Goal: Information Seeking & Learning: Learn about a topic

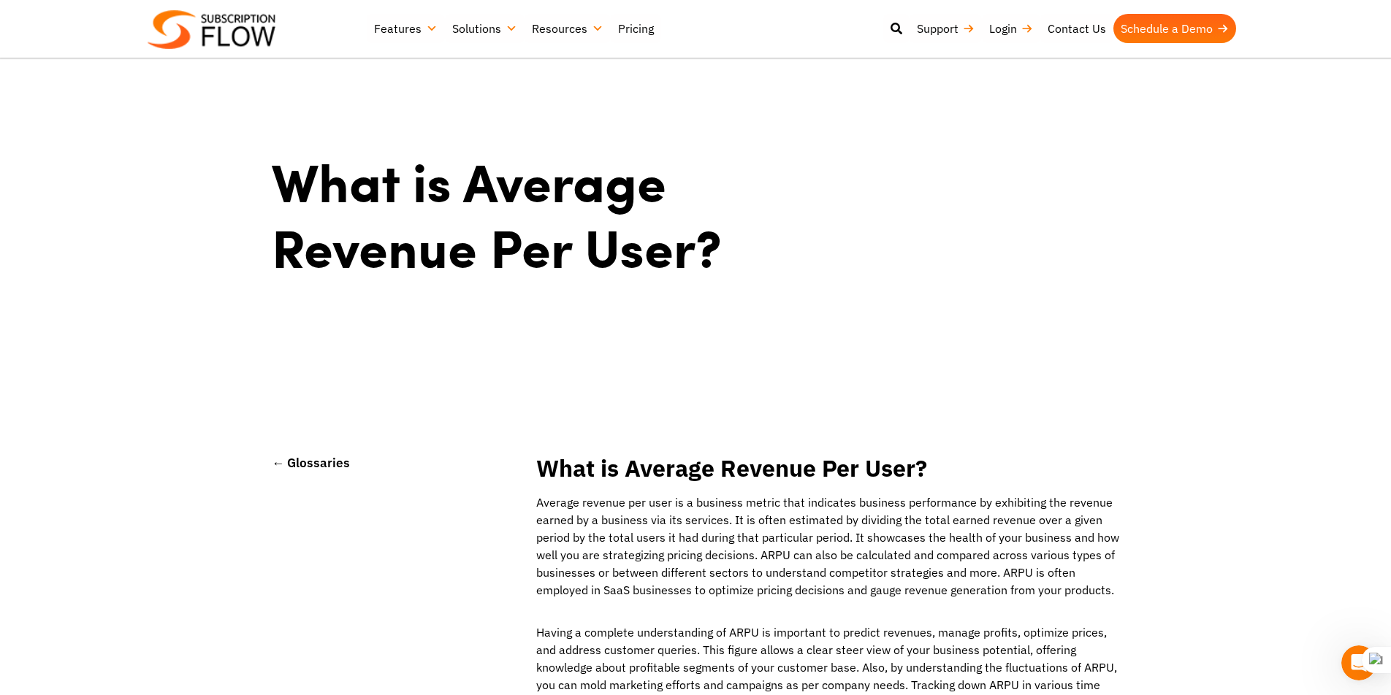
click at [273, 465] on link "← Glossaries" at bounding box center [311, 462] width 78 height 17
click at [305, 465] on link "← Glossaries" at bounding box center [311, 462] width 78 height 17
click at [897, 26] on icon at bounding box center [897, 29] width 12 height 12
click at [388, 107] on input "search" at bounding box center [621, 107] width 715 height 41
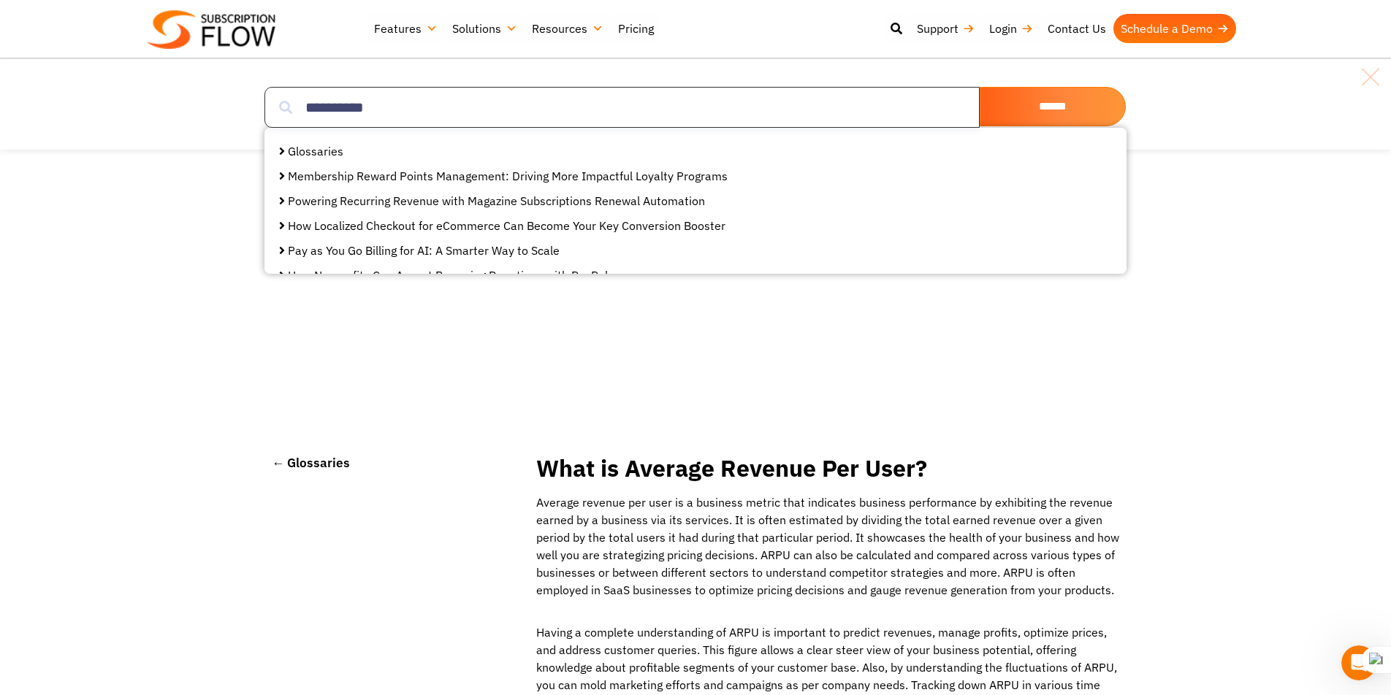
type input "**********"
click at [980, 87] on input "******" at bounding box center [1053, 106] width 146 height 39
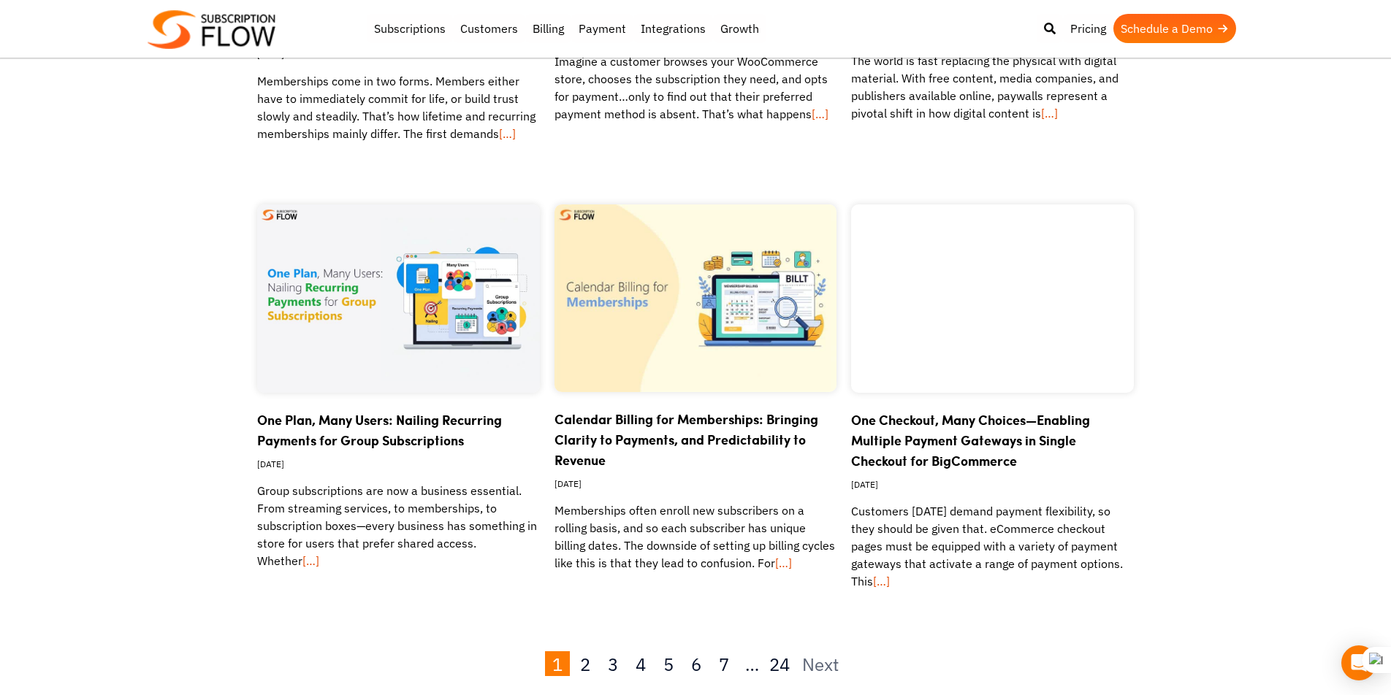
scroll to position [1221, 0]
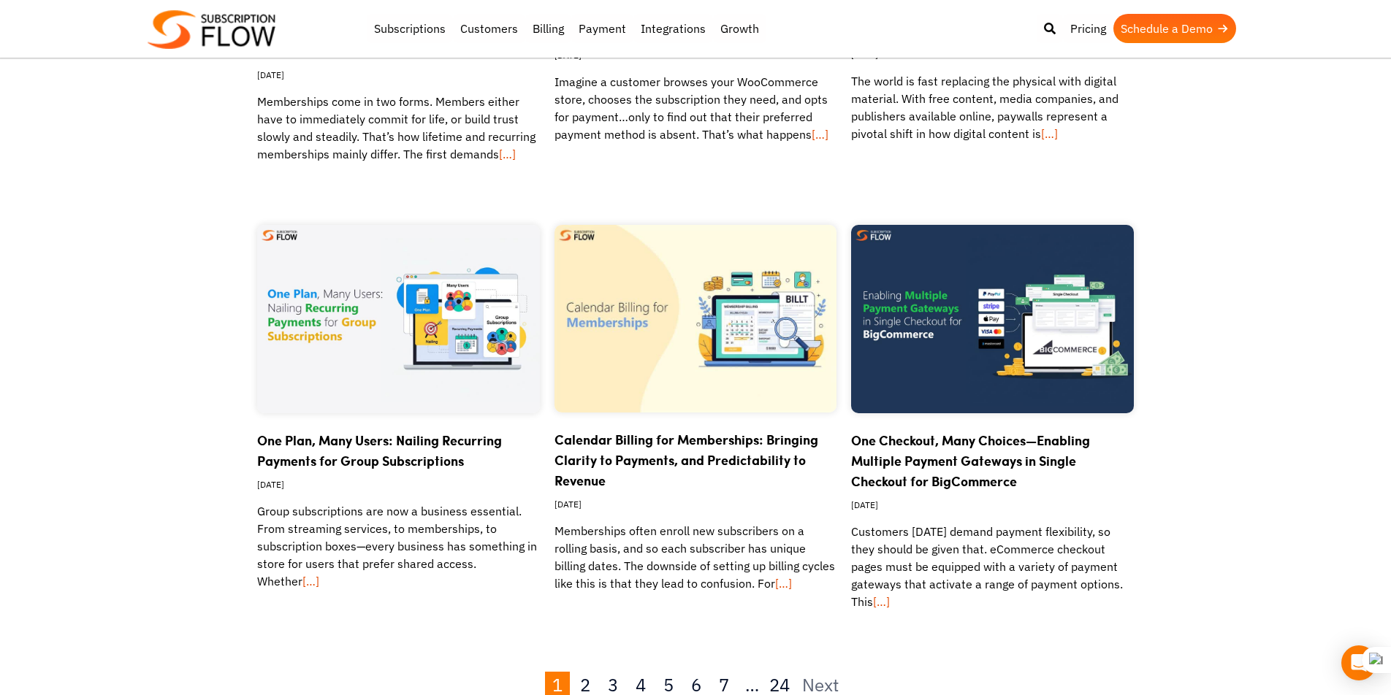
click at [339, 441] on link "One Plan, Many Users: Nailing Recurring Payments for Group Subscriptions" at bounding box center [379, 450] width 245 height 39
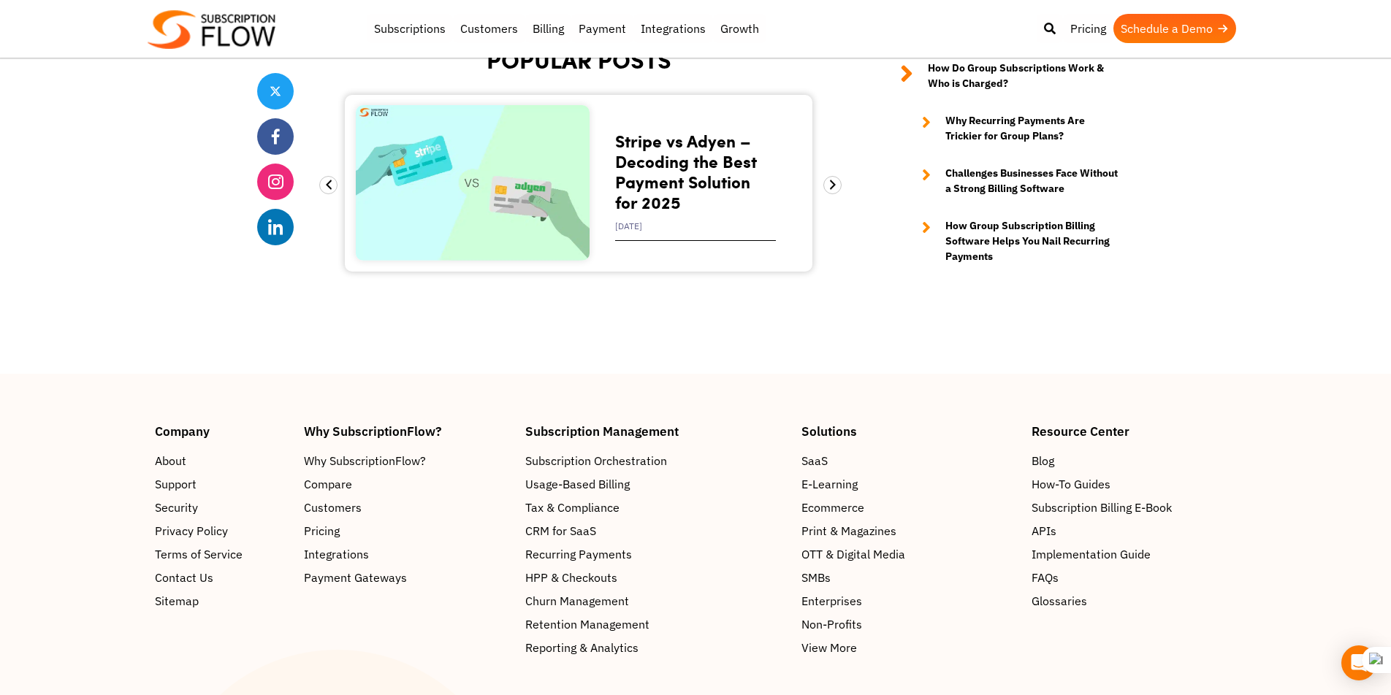
scroll to position [5282, 0]
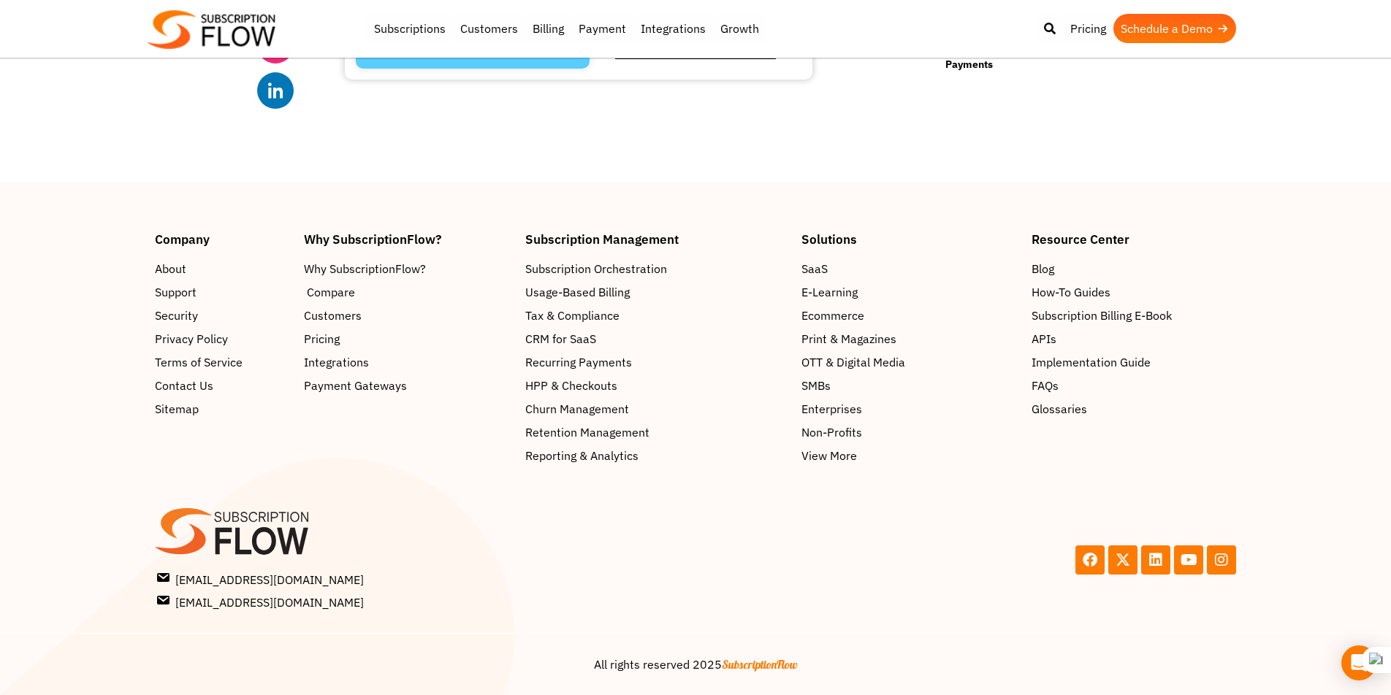
click at [329, 295] on span "Compare" at bounding box center [331, 292] width 48 height 18
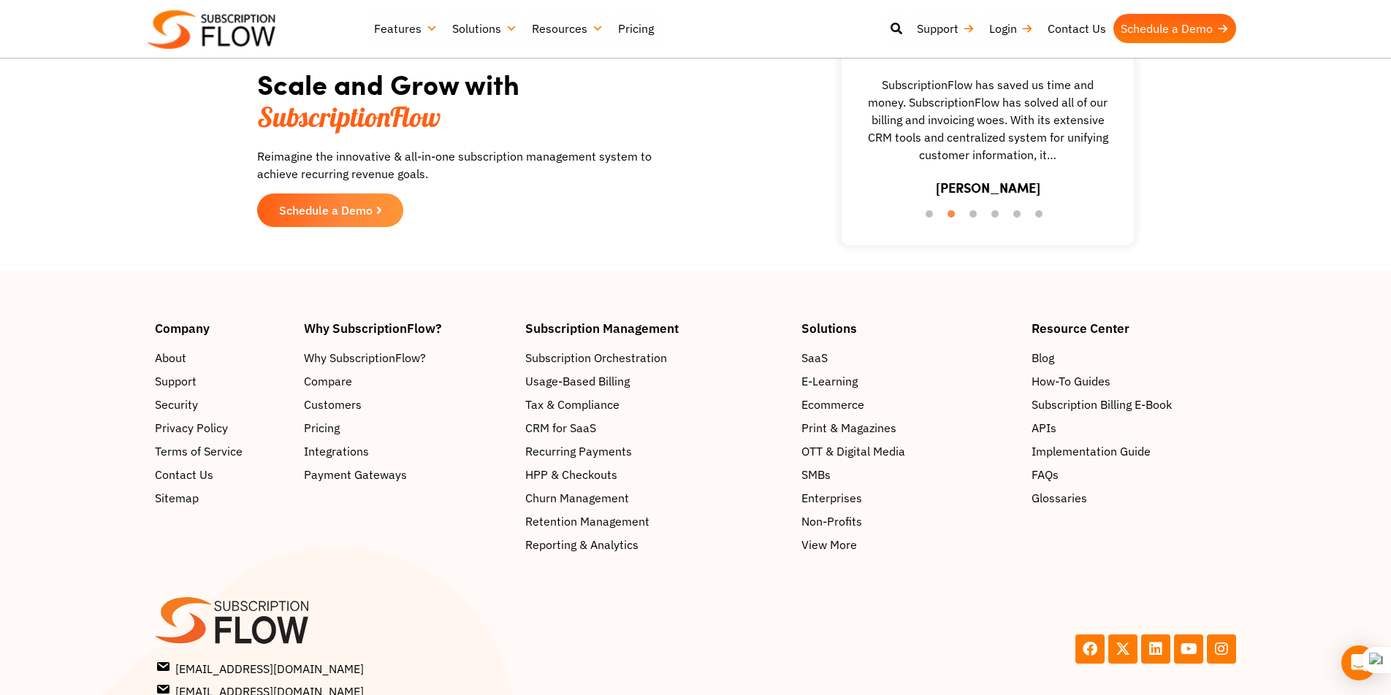
scroll to position [2252, 0]
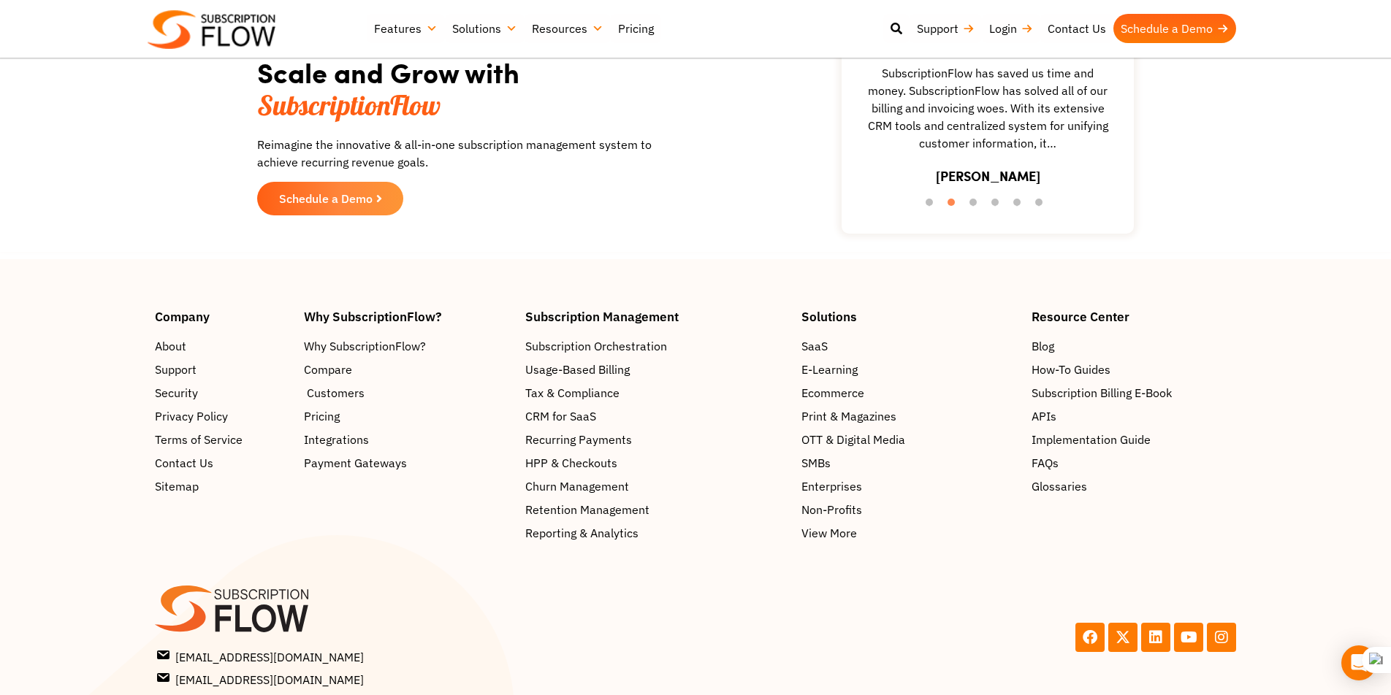
click at [332, 391] on span "Customers" at bounding box center [336, 393] width 58 height 18
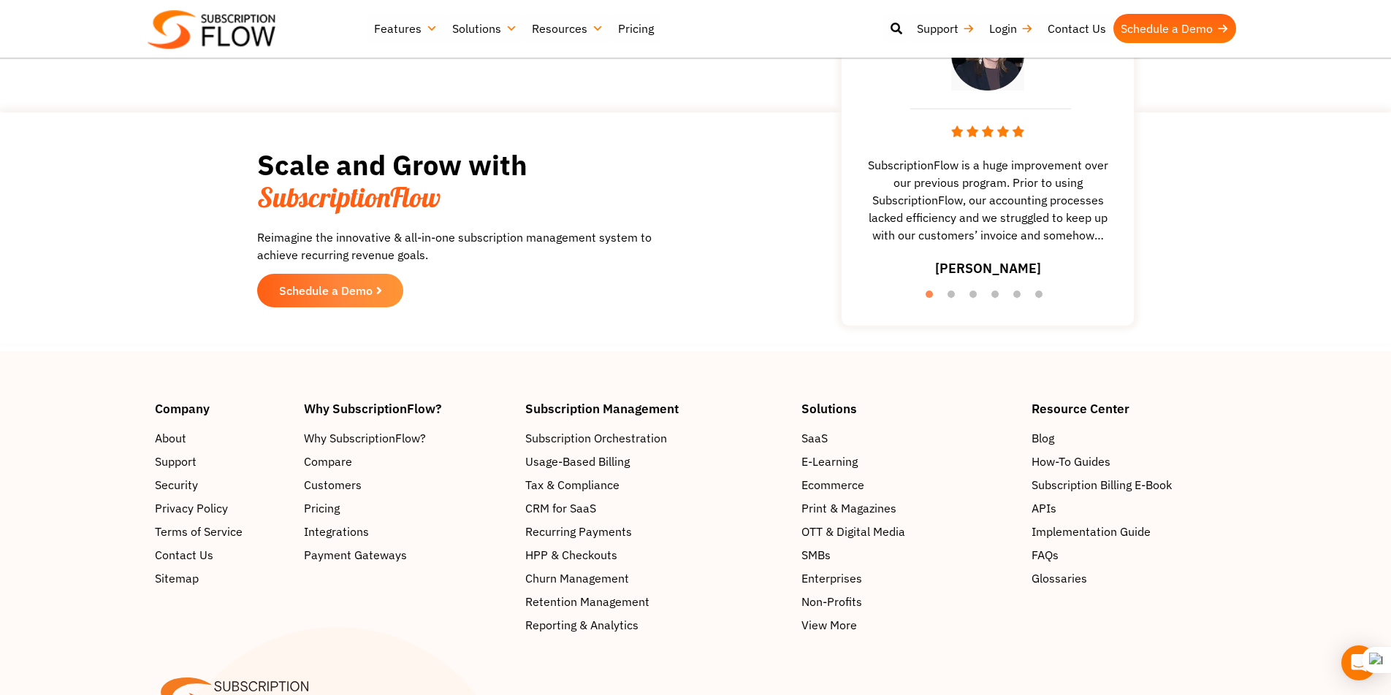
scroll to position [2300, 0]
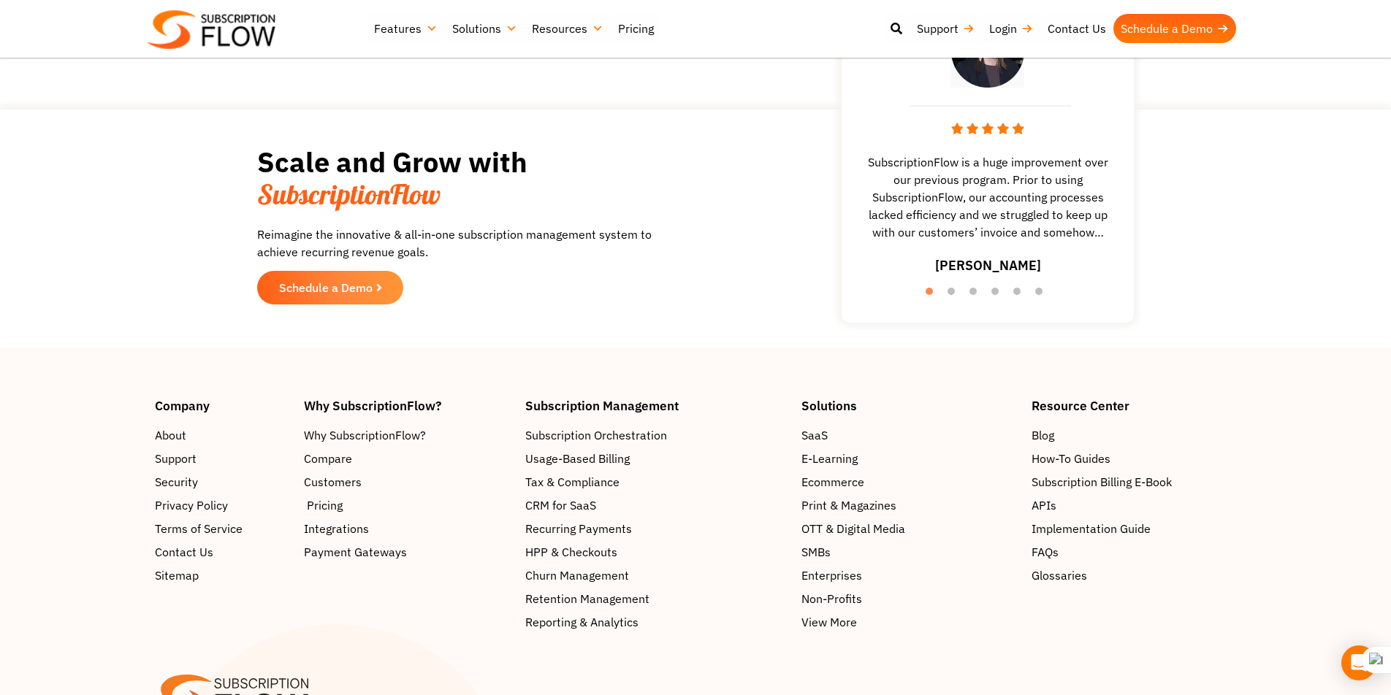
click at [327, 497] on span "Pricing" at bounding box center [325, 506] width 36 height 18
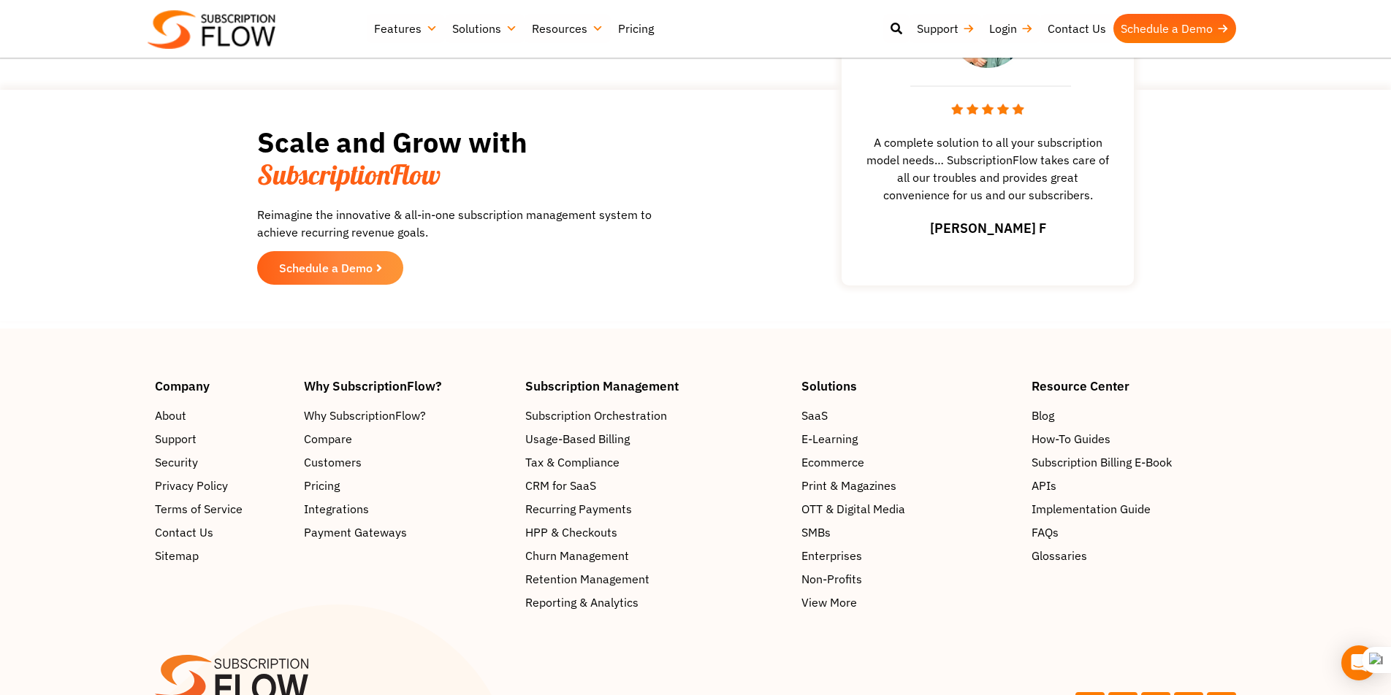
scroll to position [2075, 0]
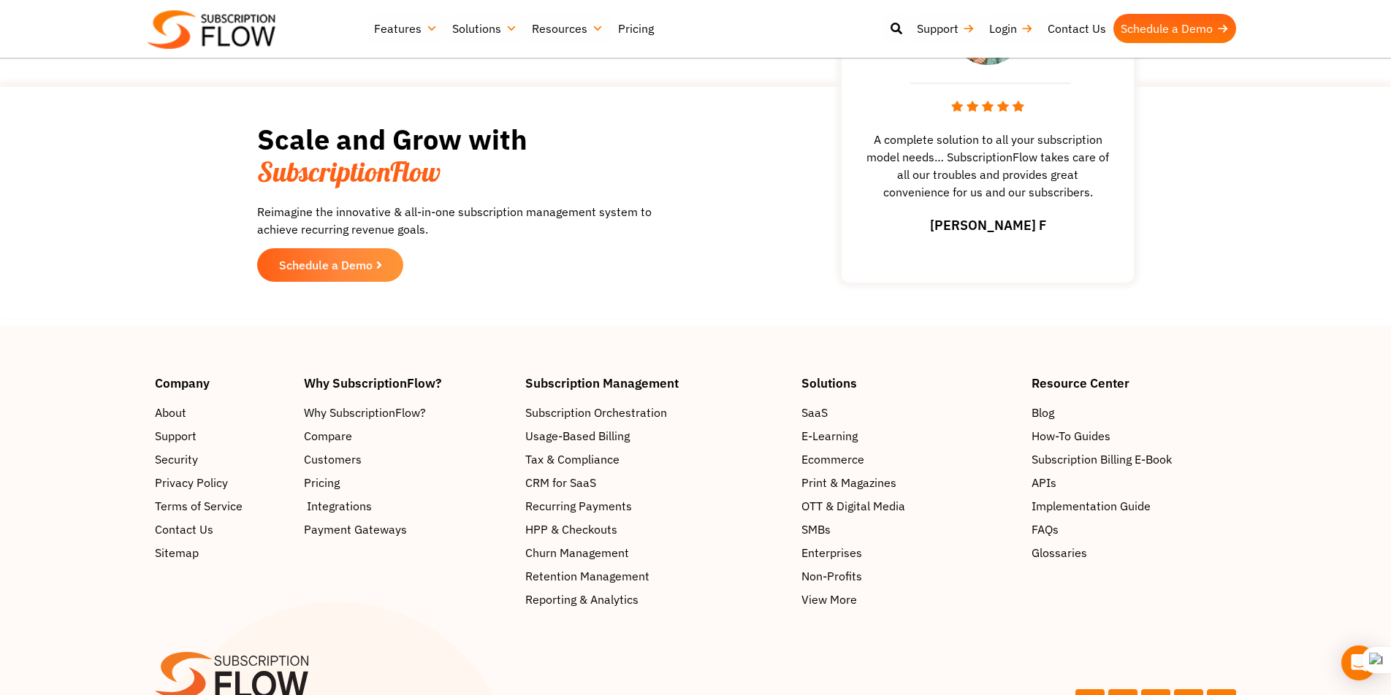
click at [324, 512] on span "Integrations" at bounding box center [339, 506] width 65 height 18
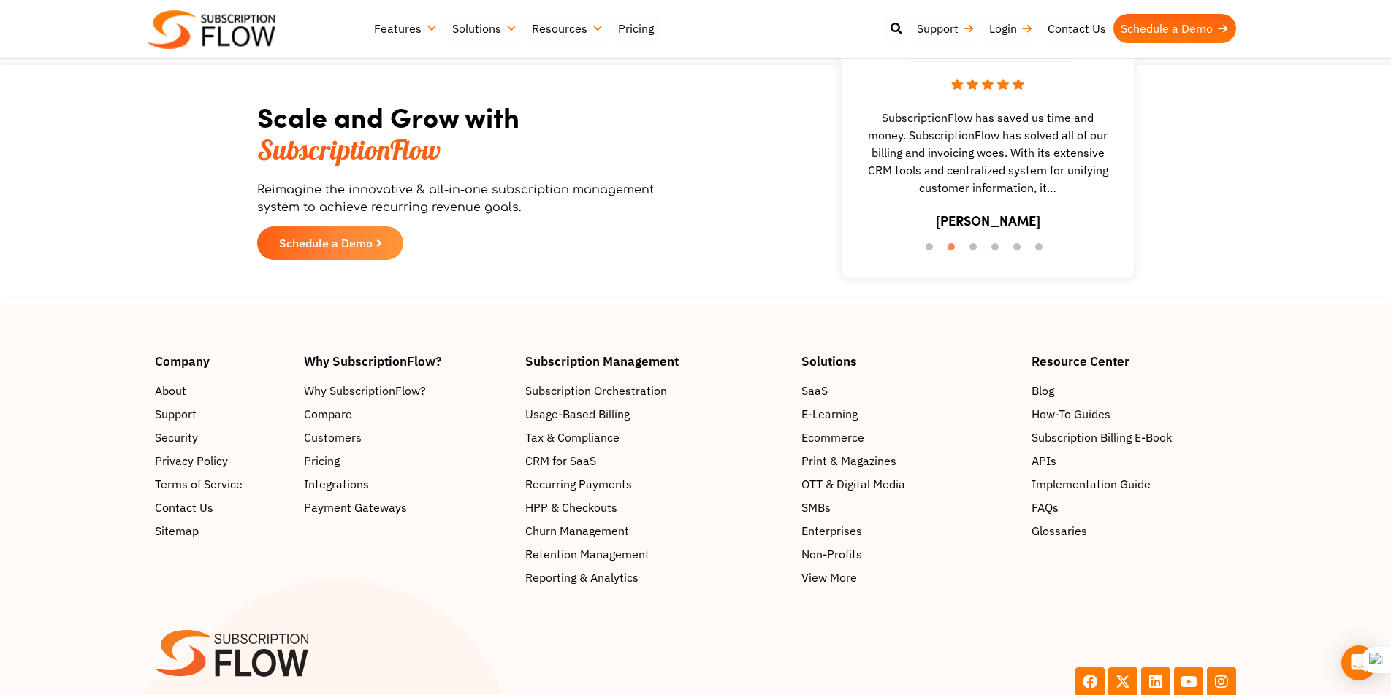
scroll to position [5706, 0]
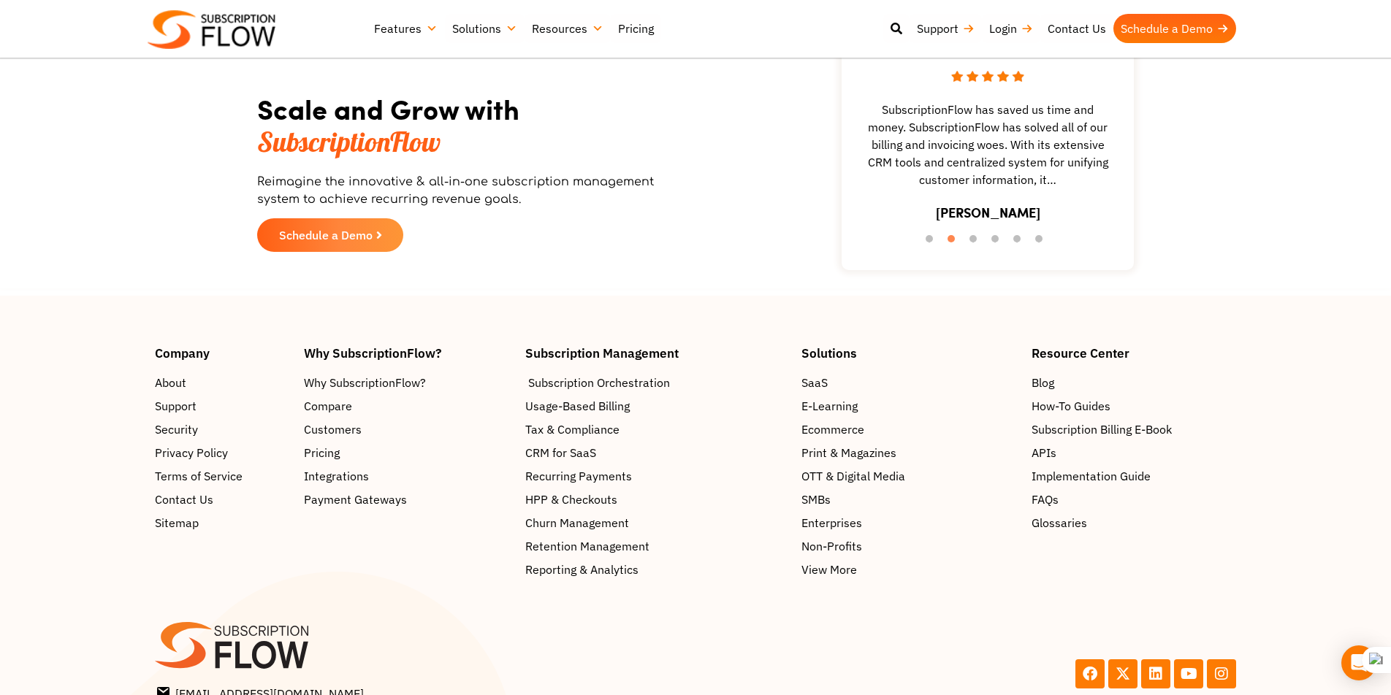
click at [554, 383] on span "Subscription Orchestration" at bounding box center [599, 383] width 142 height 18
